Goal: Navigation & Orientation: Find specific page/section

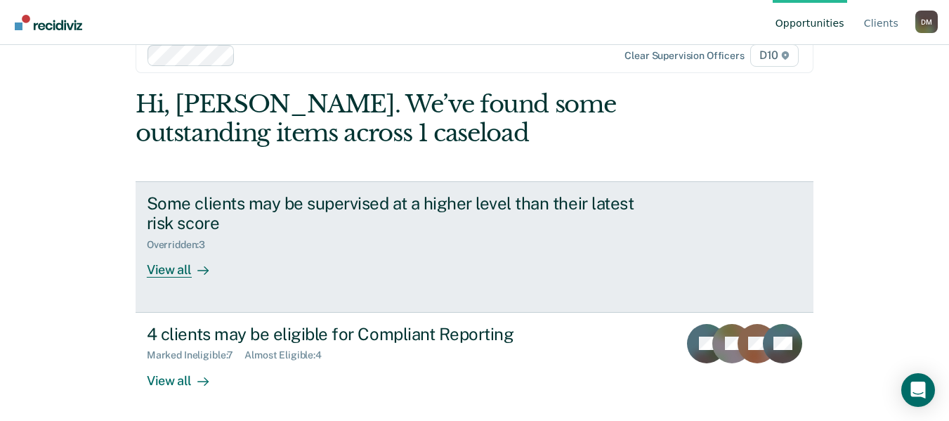
scroll to position [32, 0]
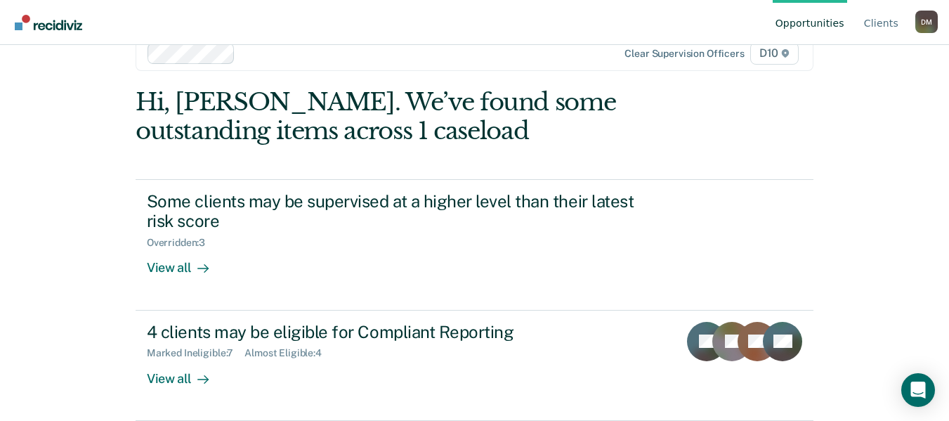
click at [60, 23] on img "Go to Recidiviz Home" at bounding box center [48, 22] width 67 height 15
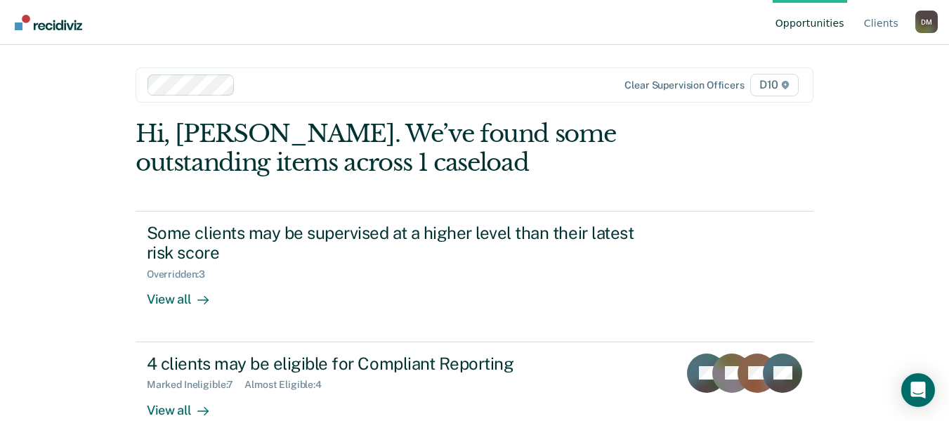
click at [926, 23] on div "[PERSON_NAME]" at bounding box center [926, 22] width 22 height 22
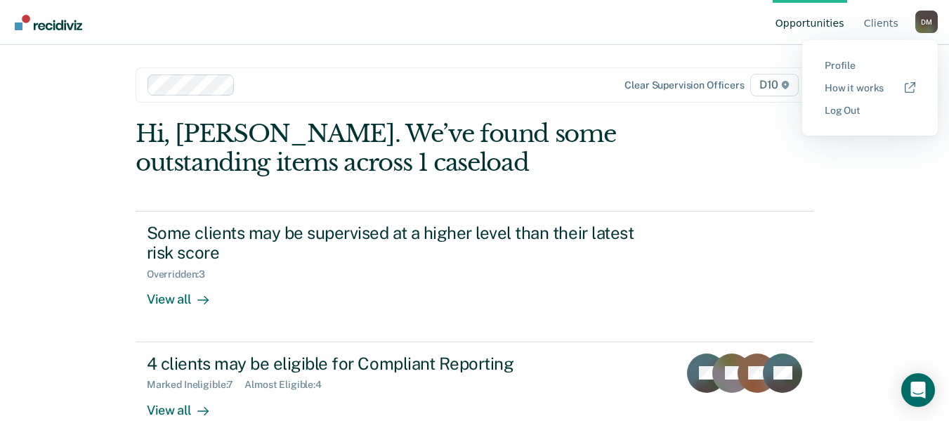
click at [689, 26] on nav "Opportunities Client s [PERSON_NAME] March [PERSON_NAME] Profile How it works L…" at bounding box center [474, 22] width 926 height 44
